Goal: Information Seeking & Learning: Learn about a topic

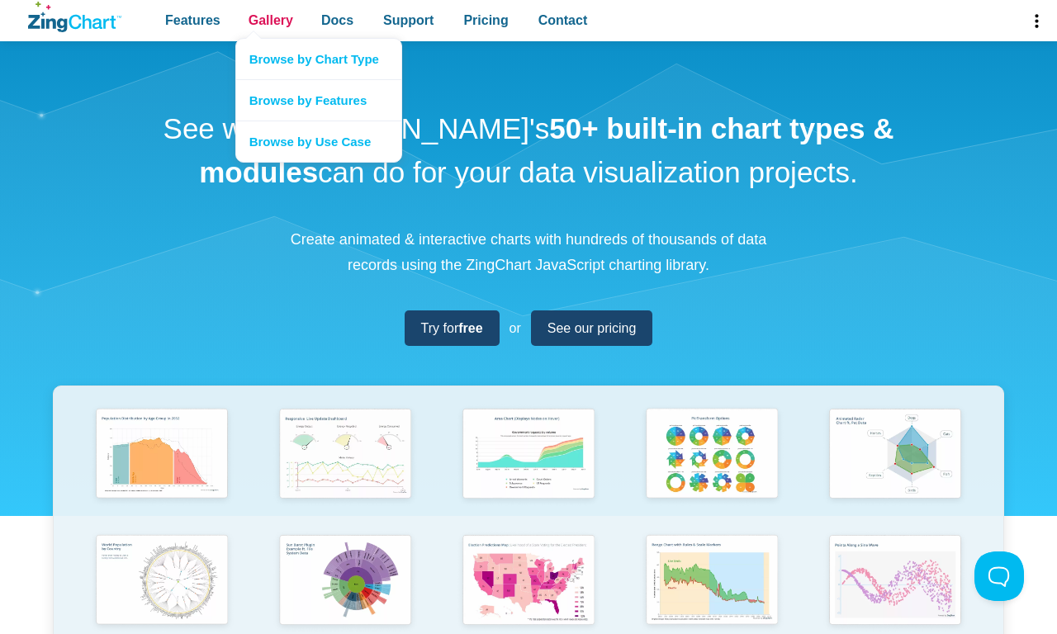
click at [270, 21] on span "Gallery" at bounding box center [270, 20] width 45 height 22
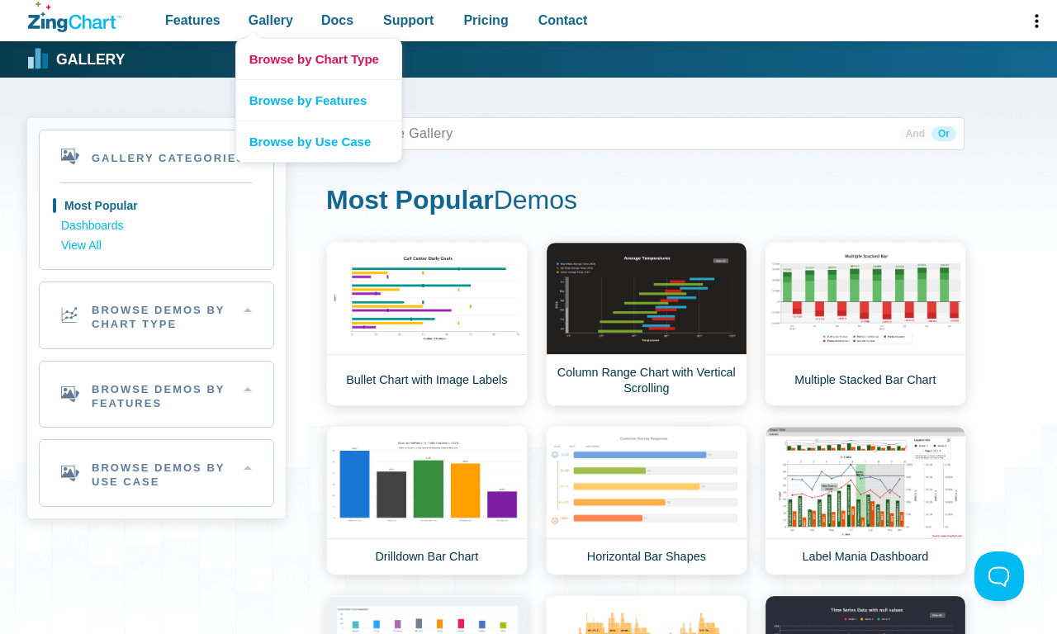
click at [318, 59] on link "Browse by Chart Type" at bounding box center [318, 59] width 165 height 40
